Goal: Complete application form

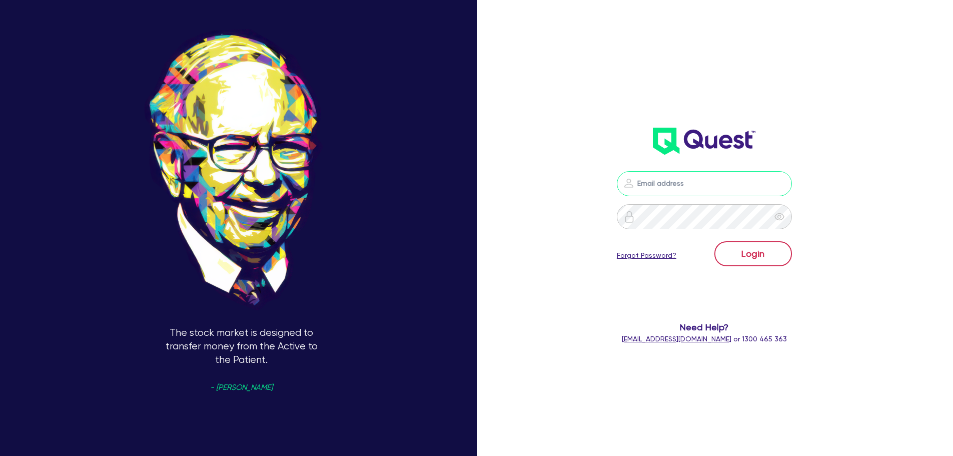
type input "[PERSON_NAME][EMAIL_ADDRESS][DOMAIN_NAME]"
click at [746, 252] on button "Login" at bounding box center [753, 253] width 78 height 25
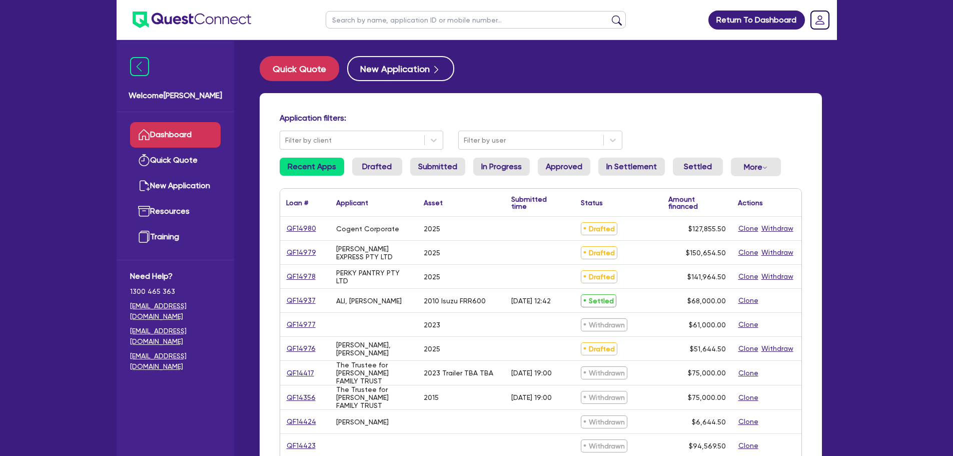
click at [417, 14] on input "text" at bounding box center [476, 20] width 300 height 18
type input "skin by [PERSON_NAME]"
click at [609, 15] on button "submit" at bounding box center [617, 22] width 16 height 14
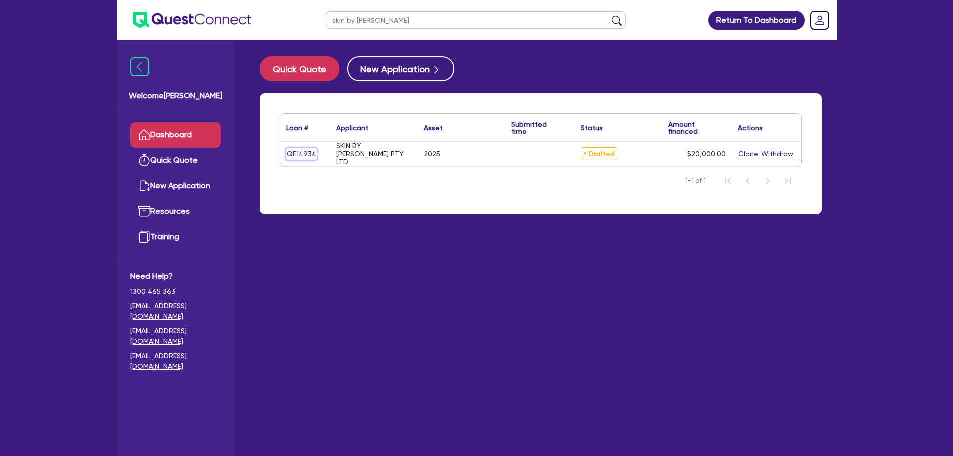
click at [310, 155] on link "QF14934" at bounding box center [301, 154] width 31 height 12
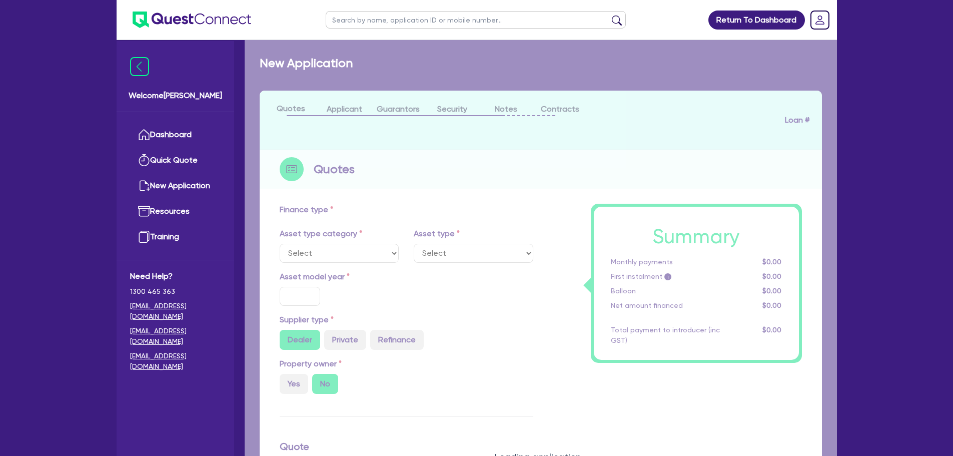
select select "TERTIARY_ASSETS"
type input "2025"
radio input "true"
type input "28,400"
type input "8,400"
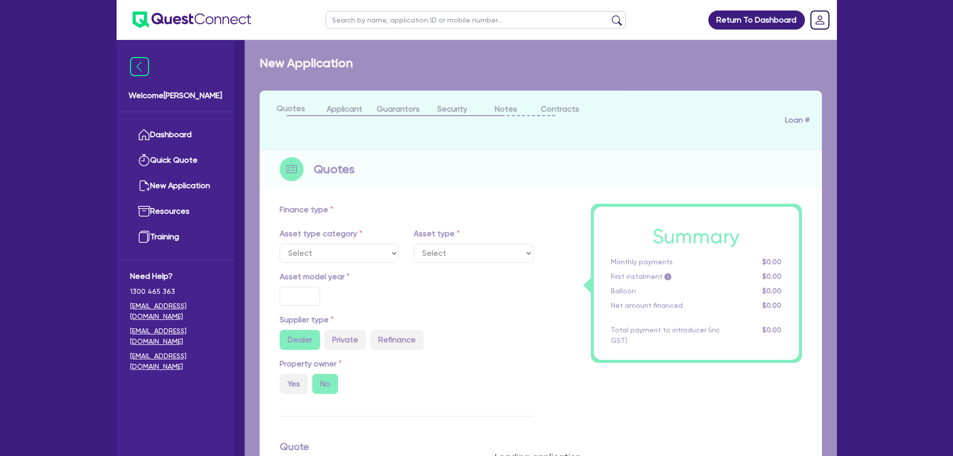
type input "4"
type input "800"
radio input "true"
type input "4.99"
select select "BEAUTY_EQUIPMENT"
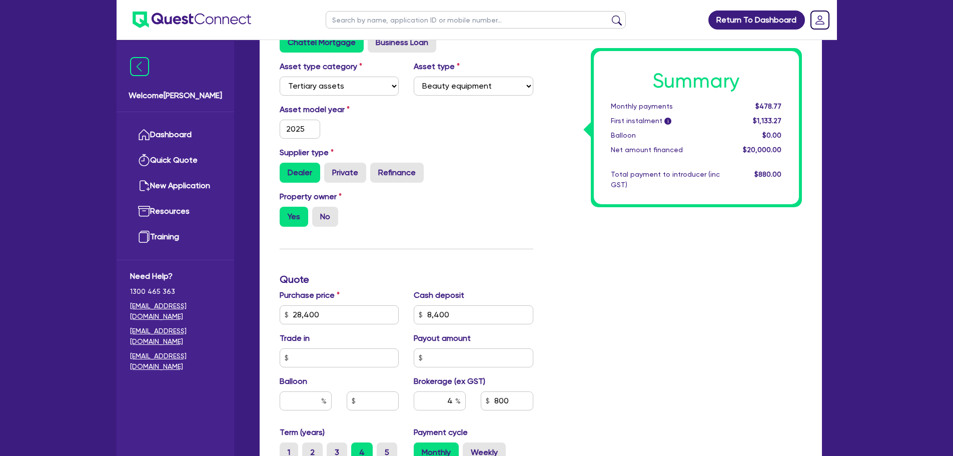
scroll to position [250, 0]
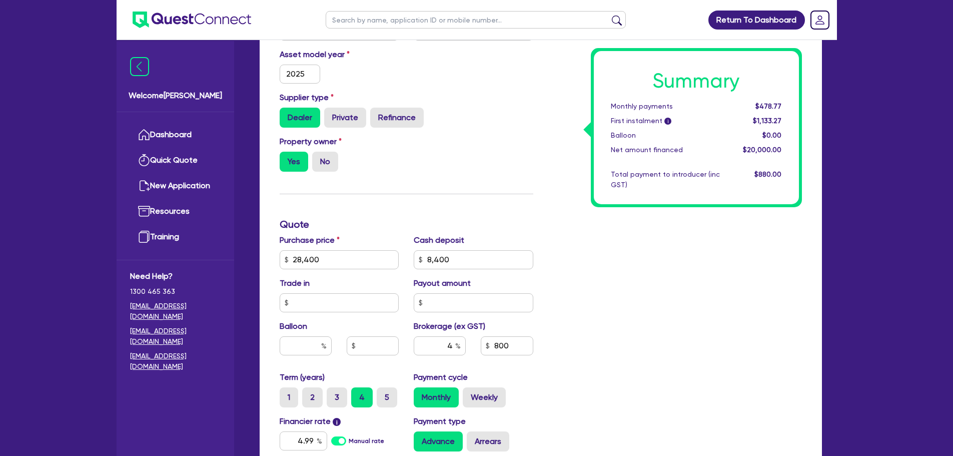
click at [542, 225] on div "Summary Monthly payments $478.77 First instalment i $1,133.27 Balloon $0.00 Net…" at bounding box center [675, 253] width 269 height 585
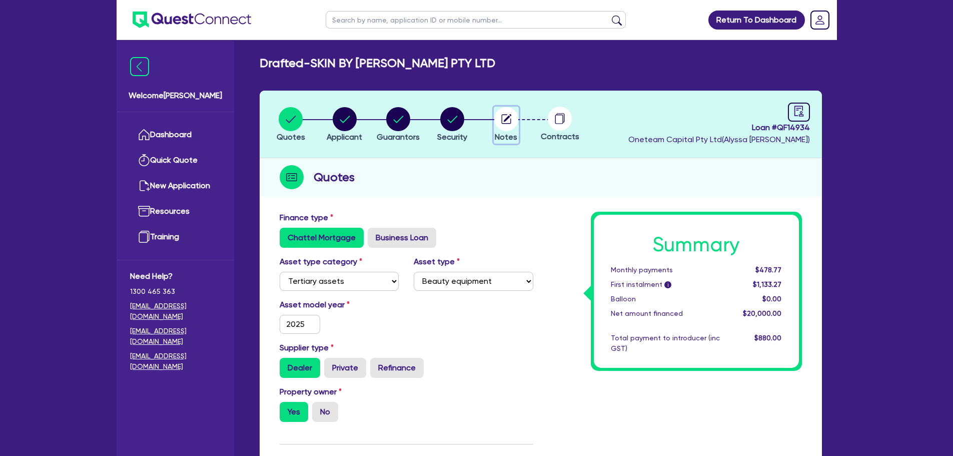
click at [512, 126] on circle "button" at bounding box center [506, 119] width 24 height 24
select select "Other"
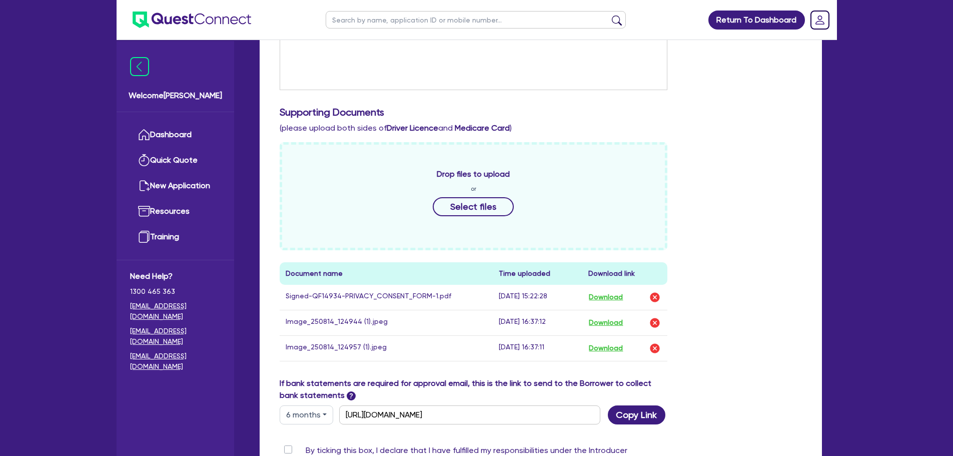
scroll to position [417, 0]
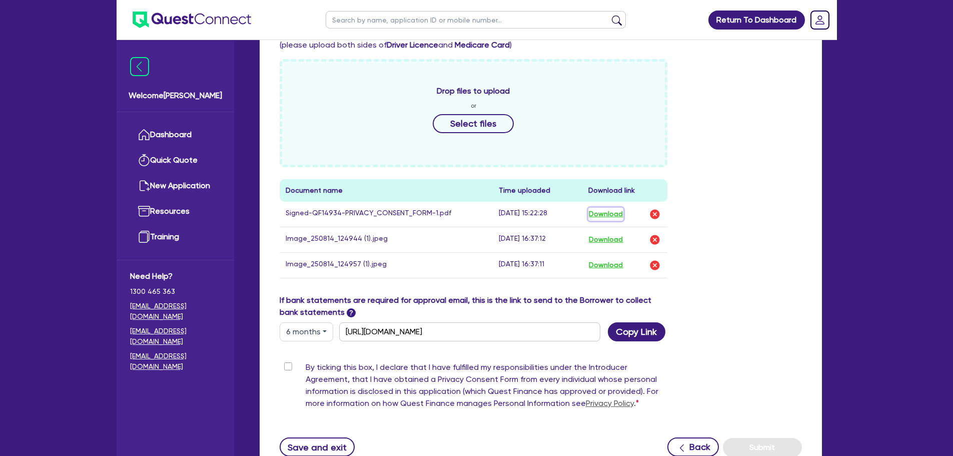
click at [603, 212] on button "Download" at bounding box center [605, 214] width 35 height 13
click at [611, 240] on button "Download" at bounding box center [605, 239] width 35 height 13
click at [617, 261] on button "Download" at bounding box center [605, 265] width 35 height 13
click at [815, 124] on div "Funding Options Who will be funding this deal? Select I want Quest to fund 100%…" at bounding box center [541, 133] width 562 height 687
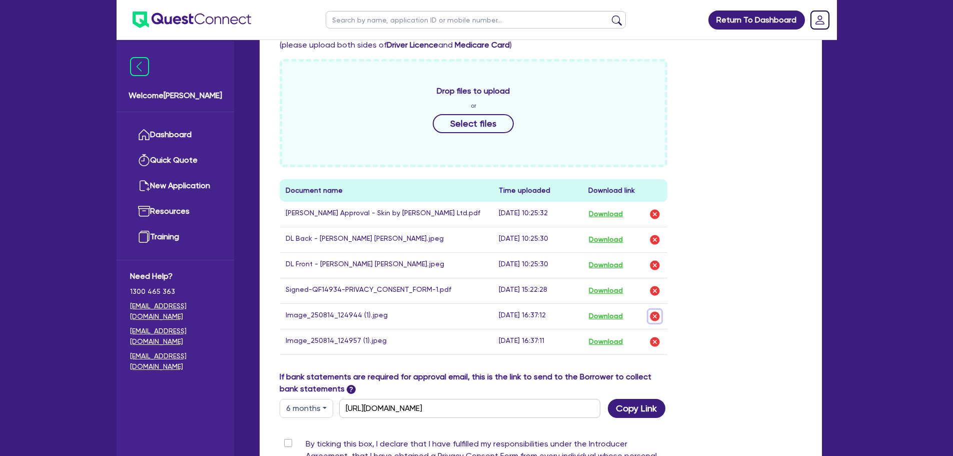
click at [652, 319] on img "button" at bounding box center [655, 316] width 12 height 12
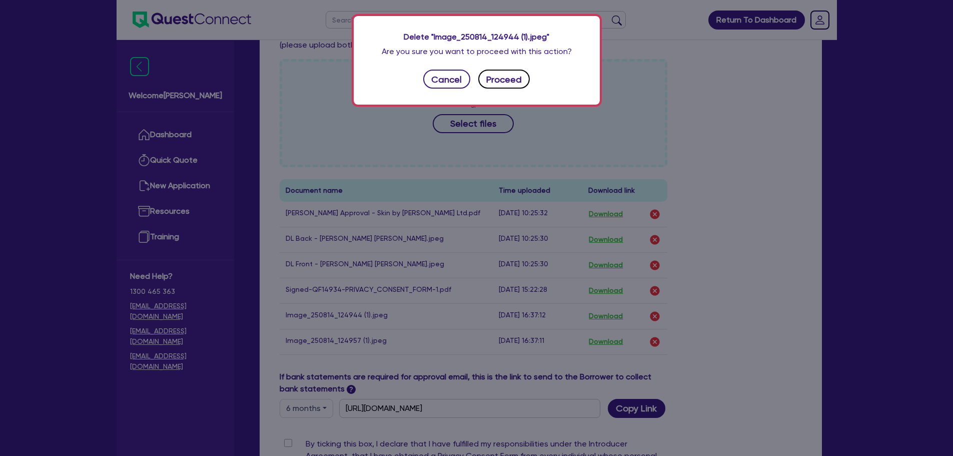
click at [503, 86] on button "Proceed" at bounding box center [504, 79] width 52 height 19
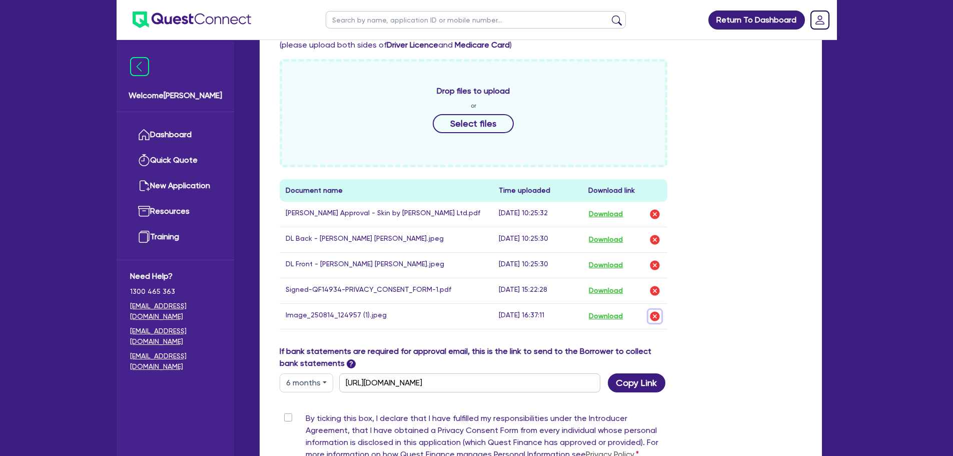
click at [650, 310] on img "button" at bounding box center [655, 316] width 12 height 12
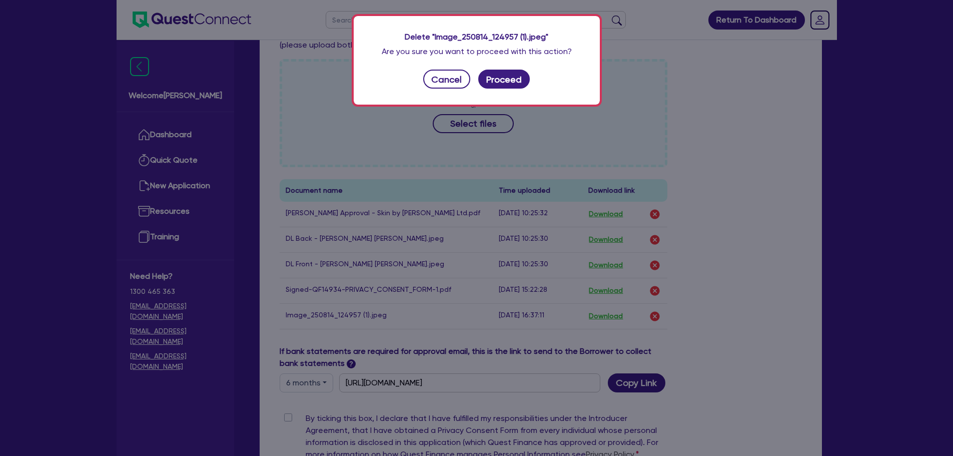
click at [529, 87] on div "Delete "Image_250814_124957 (1).jpeg" Are you sure you want to proceed with thi…" at bounding box center [477, 60] width 246 height 89
click at [521, 83] on button "Proceed" at bounding box center [504, 79] width 52 height 19
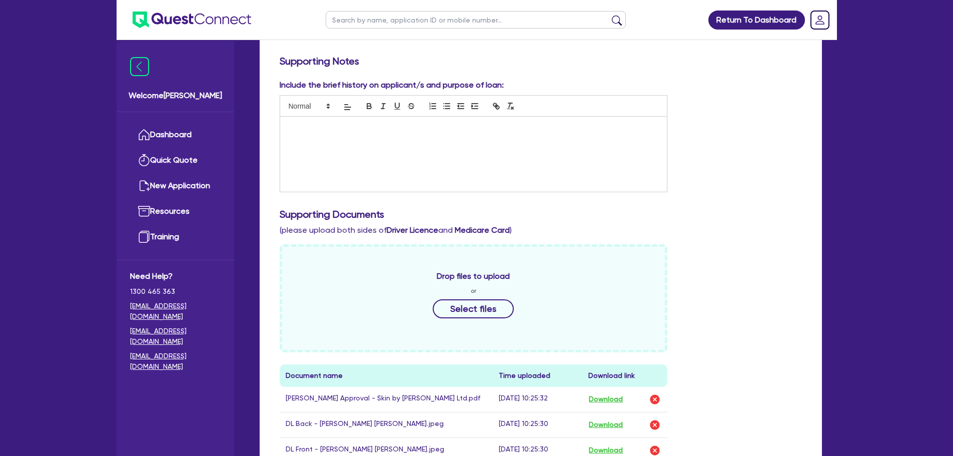
scroll to position [0, 0]
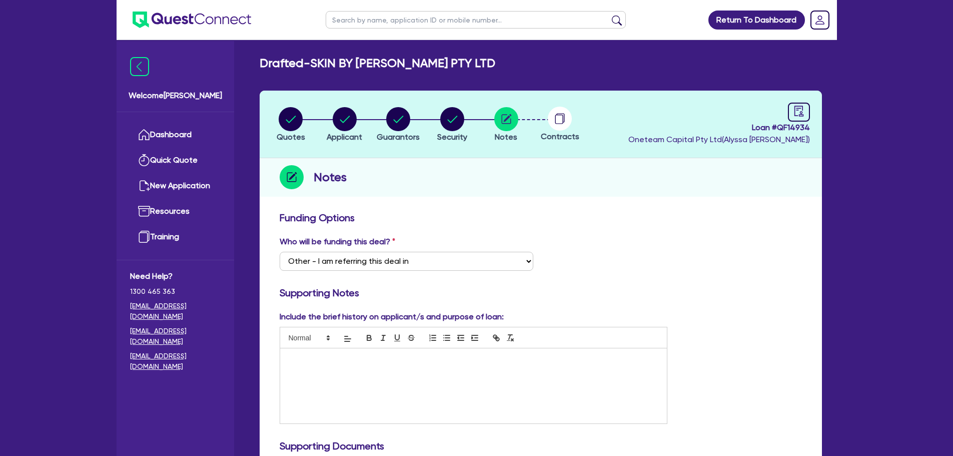
click at [710, 250] on div "Who will be funding this deal? Select I want Quest to fund 100% I will fund 100…" at bounding box center [540, 257] width 537 height 43
click at [565, 130] on icon at bounding box center [560, 119] width 24 height 24
click at [460, 120] on circle "button" at bounding box center [452, 119] width 24 height 24
select select "TERTIARY_ASSETS"
select select "BEAUTY_EQUIPMENT"
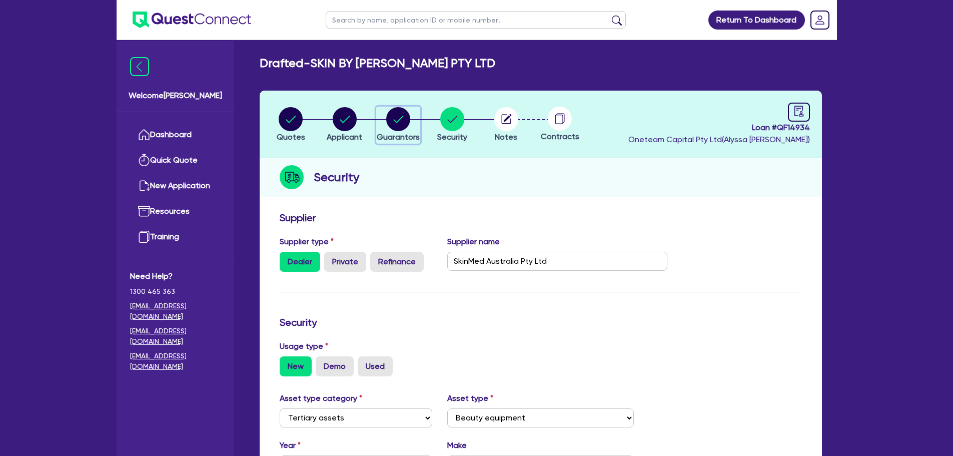
click at [413, 113] on div "button" at bounding box center [398, 119] width 43 height 24
select select "MRS"
select select "[GEOGRAPHIC_DATA]"
select select "MARRIED"
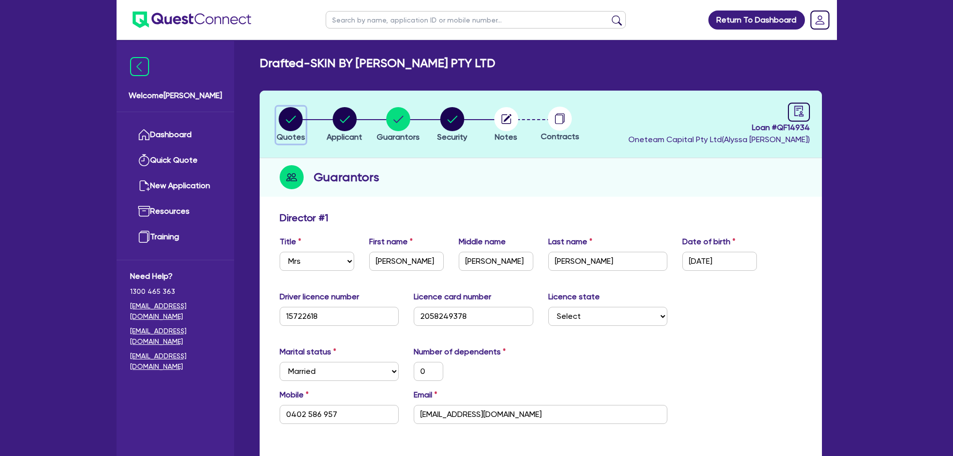
click at [295, 124] on circle "button" at bounding box center [291, 119] width 24 height 24
select select "TERTIARY_ASSETS"
select select "BEAUTY_EQUIPMENT"
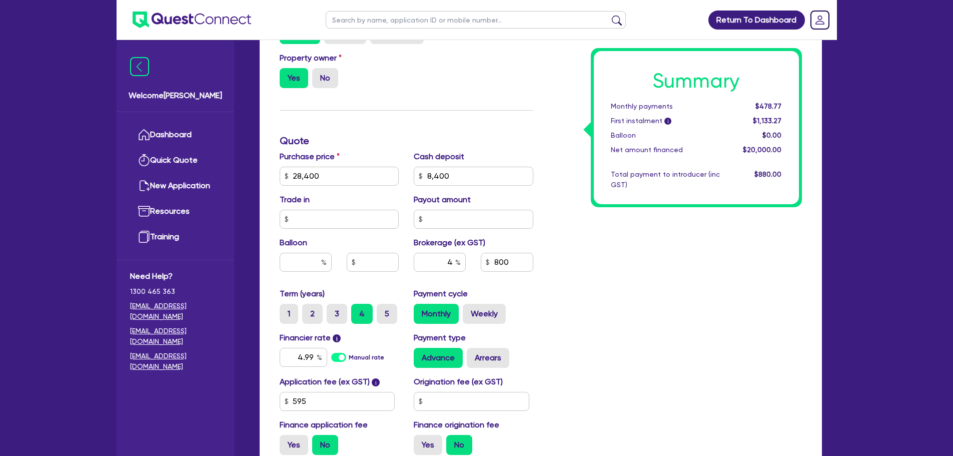
click at [595, 274] on div "Summary Monthly payments $478.77 First instalment i $1,133.27 Balloon $0.00 Net…" at bounding box center [675, 170] width 269 height 585
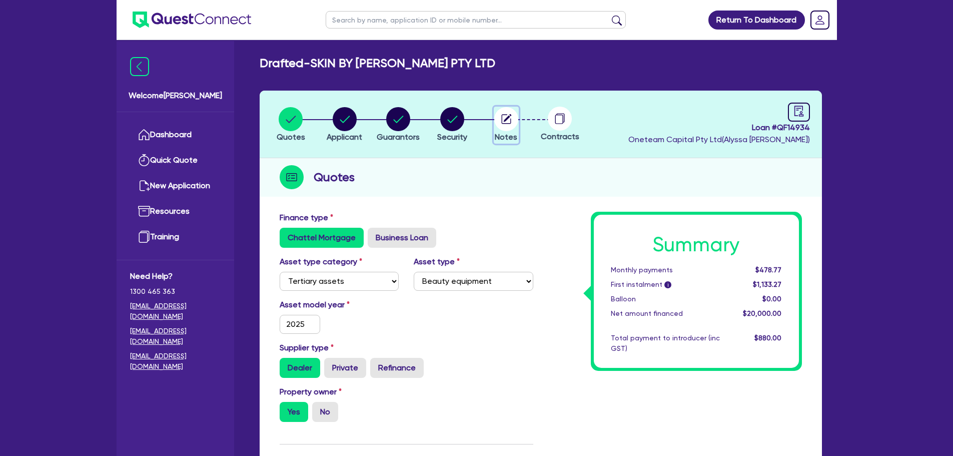
click at [507, 114] on circle "button" at bounding box center [506, 119] width 24 height 24
select select "Other"
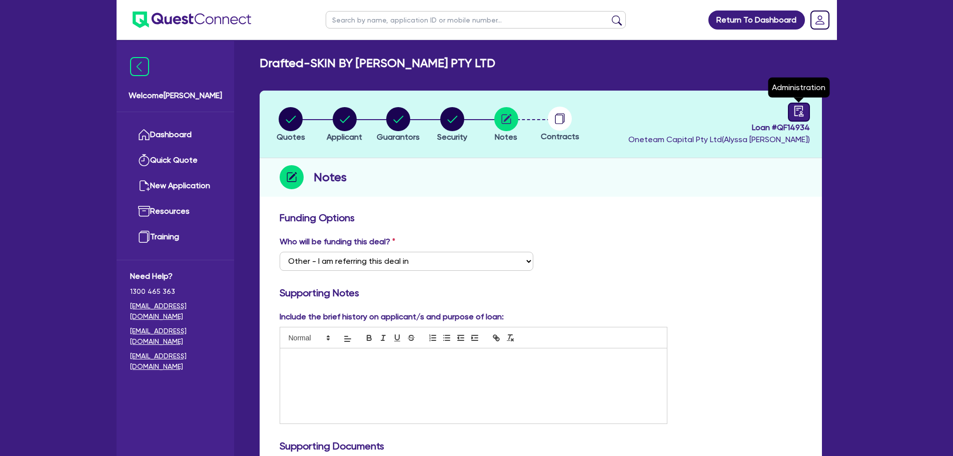
click at [799, 114] on icon "audit" at bounding box center [798, 111] width 11 height 11
select select "DRAFTED_NEW"
select select "Other"
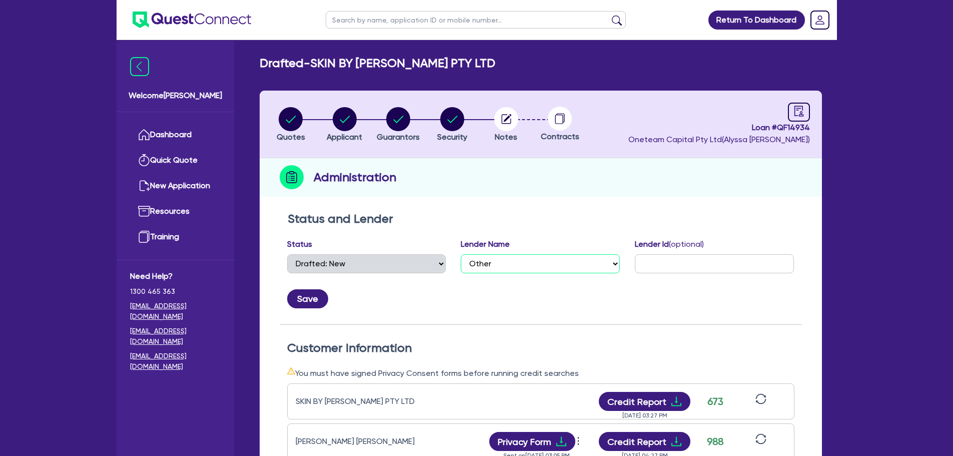
click at [486, 266] on select "Select AAMF AFS Alex Bank Angle Finance Azora Banjo BigStone BOQ Finance Brande…" at bounding box center [540, 263] width 159 height 19
drag, startPoint x: 658, startPoint y: 130, endPoint x: 622, endPoint y: 130, distance: 36.0
click at [658, 130] on header "Quotes Applicant [GEOGRAPHIC_DATA] Security Notes Contracts Loan # QF14934 Onet…" at bounding box center [541, 125] width 562 height 68
click at [493, 133] on li "Notes" at bounding box center [506, 124] width 54 height 35
click at [499, 128] on icon "button" at bounding box center [506, 119] width 24 height 24
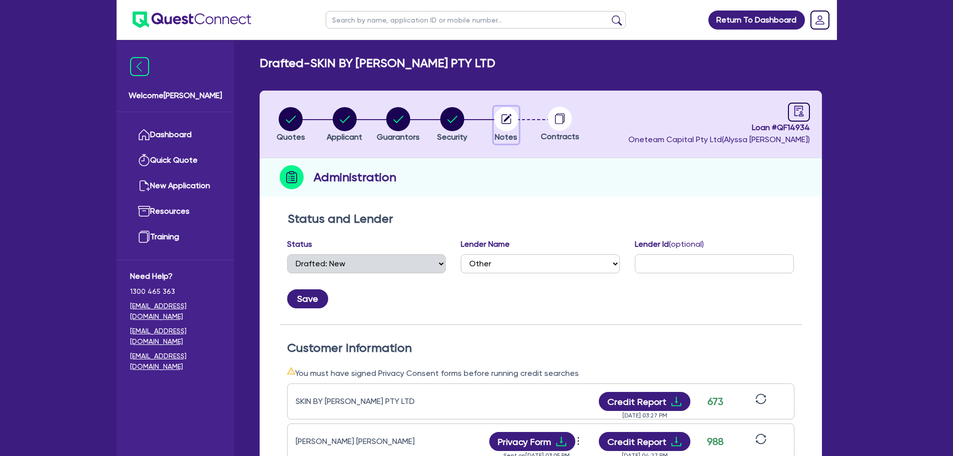
select select "Other"
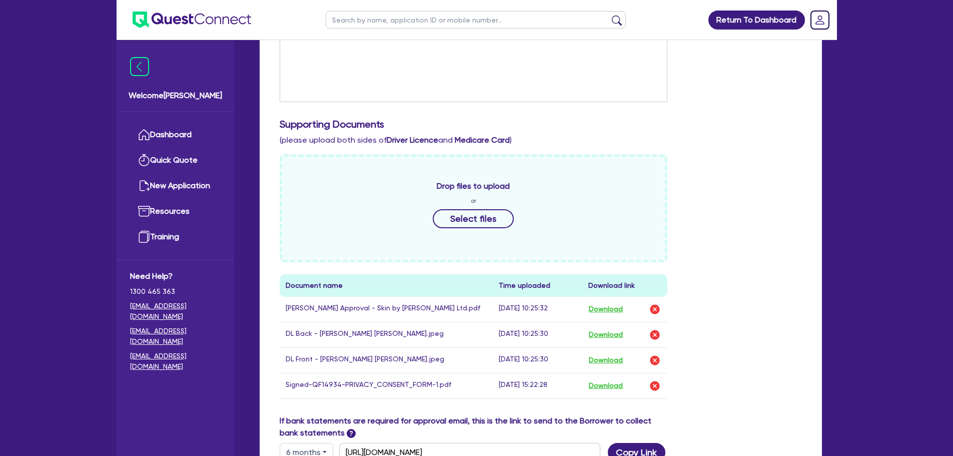
scroll to position [500, 0]
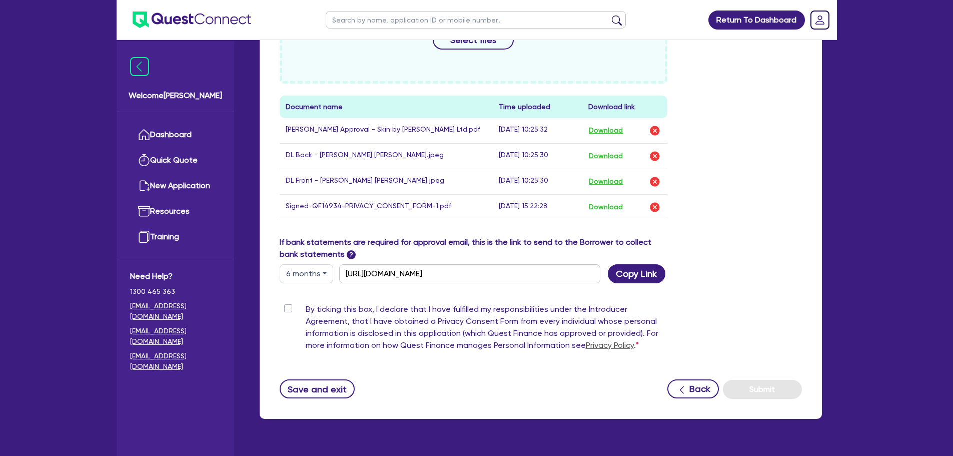
click at [306, 308] on label "By ticking this box, I declare that I have fulfilled my responsibilities under …" at bounding box center [487, 329] width 362 height 52
click at [288, 308] on input "By ticking this box, I declare that I have fulfilled my responsibilities under …" at bounding box center [284, 308] width 8 height 10
checkbox input "true"
click at [752, 385] on button "Submit" at bounding box center [762, 389] width 79 height 19
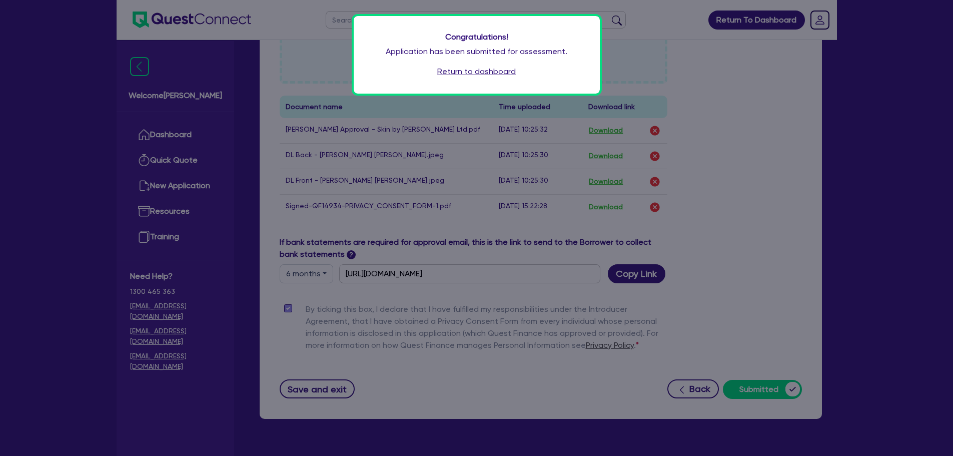
click at [492, 68] on link "Return to dashboard" at bounding box center [476, 72] width 79 height 12
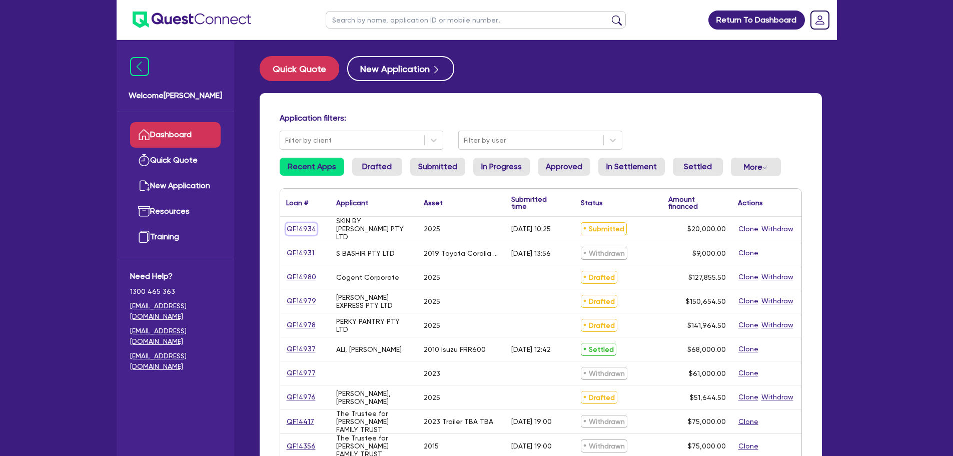
click at [311, 229] on link "QF14934" at bounding box center [301, 229] width 31 height 12
select select "TERTIARY_ASSETS"
select select "BEAUTY_EQUIPMENT"
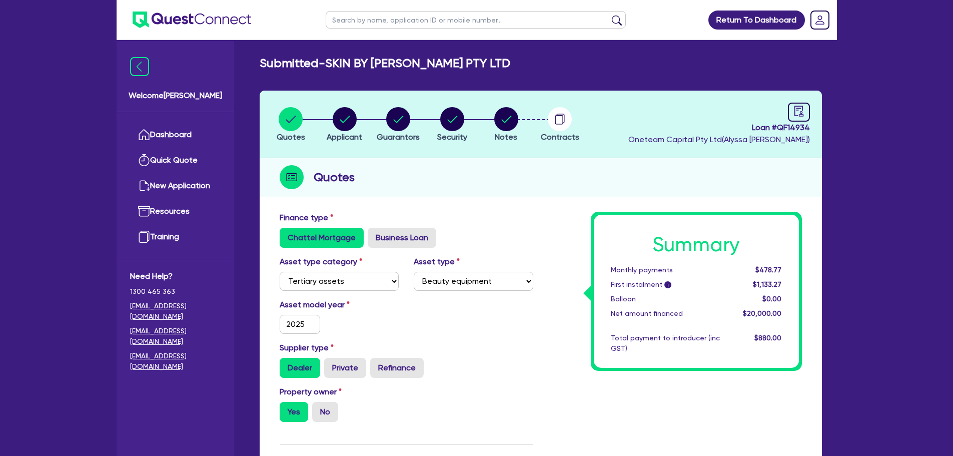
click at [797, 131] on span "Loan # QF14934" at bounding box center [719, 128] width 182 height 12
copy span "QF14934"
